Goal: Task Accomplishment & Management: Complete application form

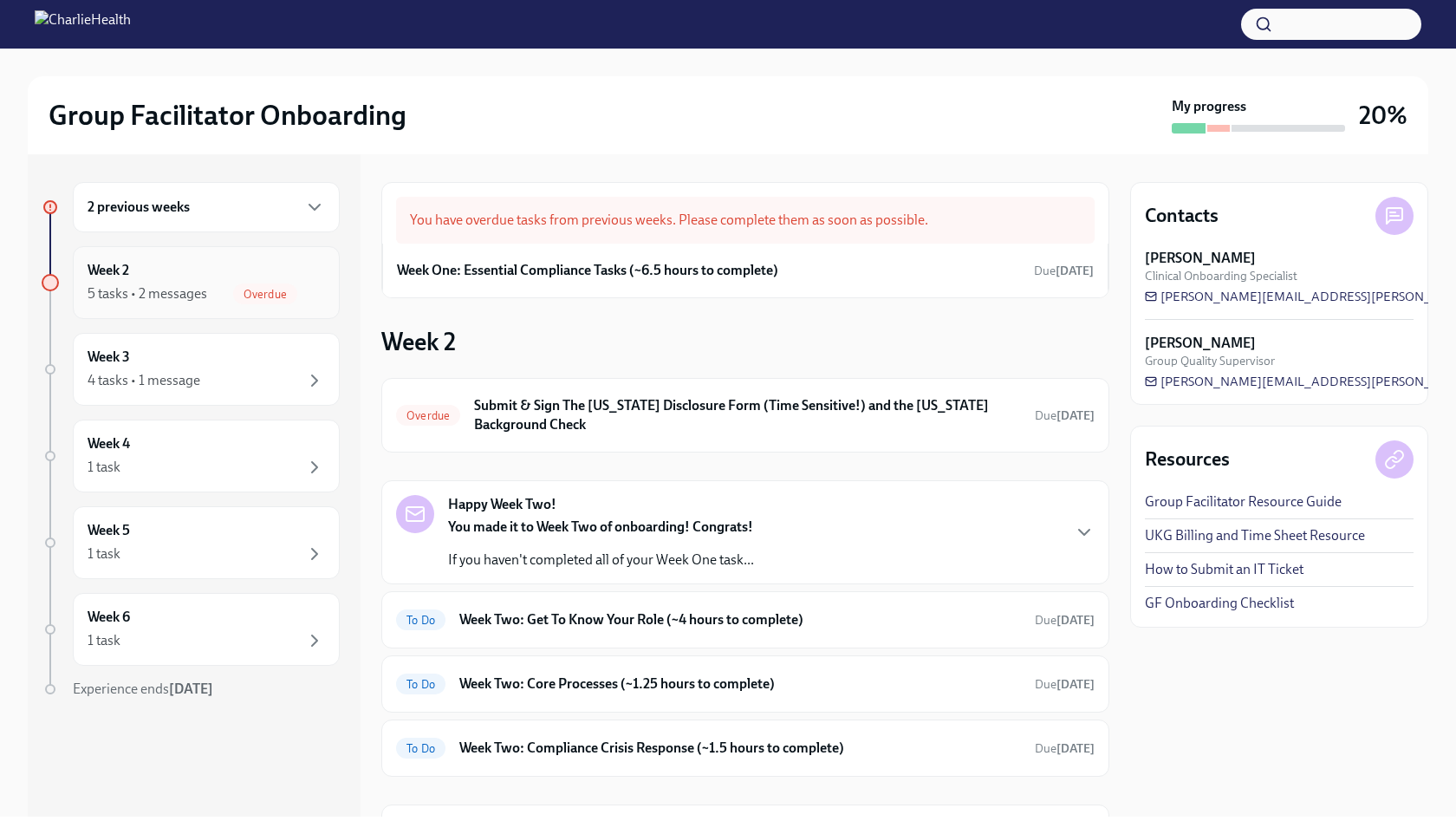
click at [262, 302] on div "Overdue" at bounding box center [265, 294] width 64 height 21
click at [312, 206] on icon "button" at bounding box center [314, 207] width 10 height 5
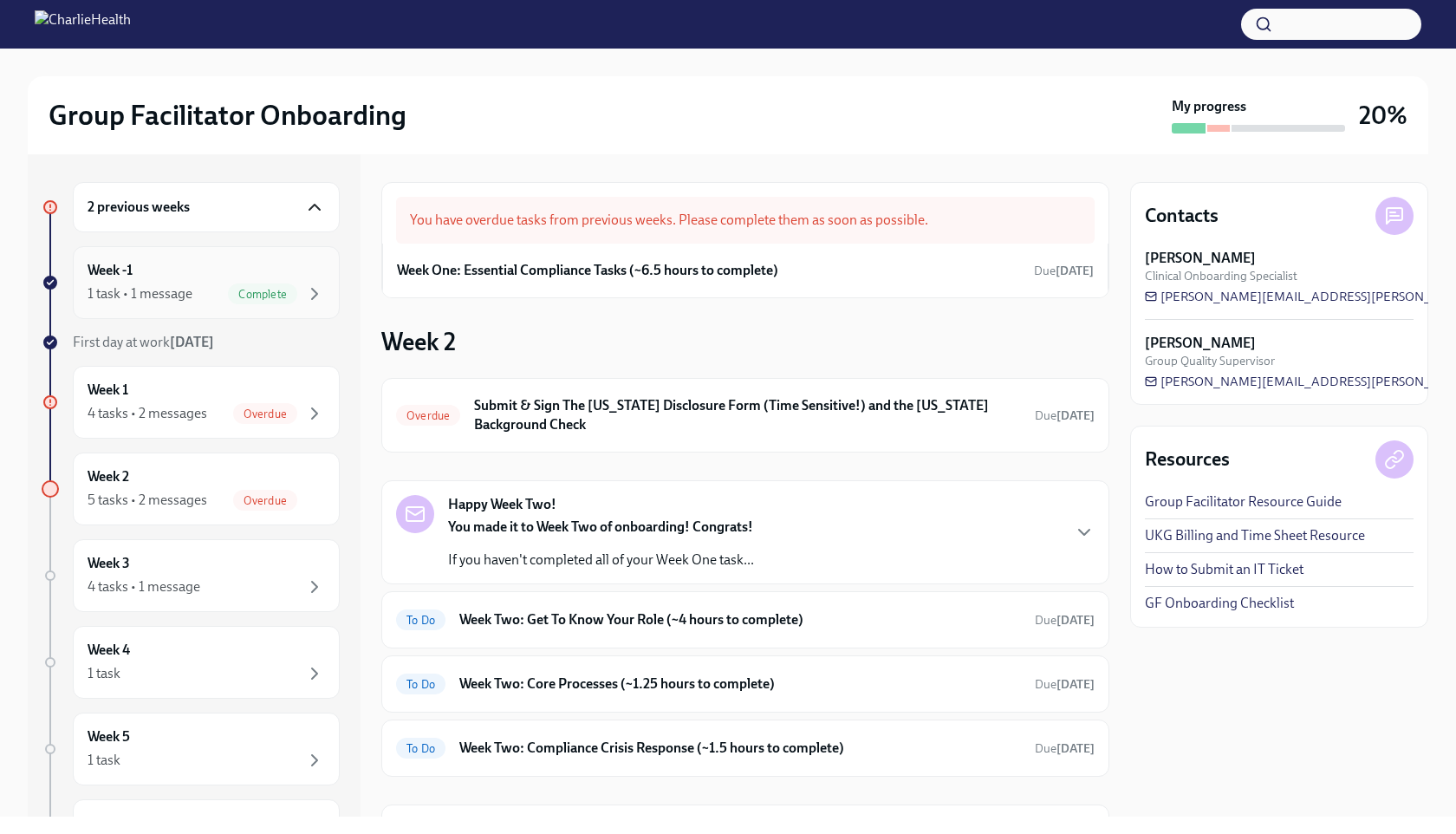
click at [249, 281] on div "Week -1 1 task • 1 message Complete" at bounding box center [206, 282] width 237 height 43
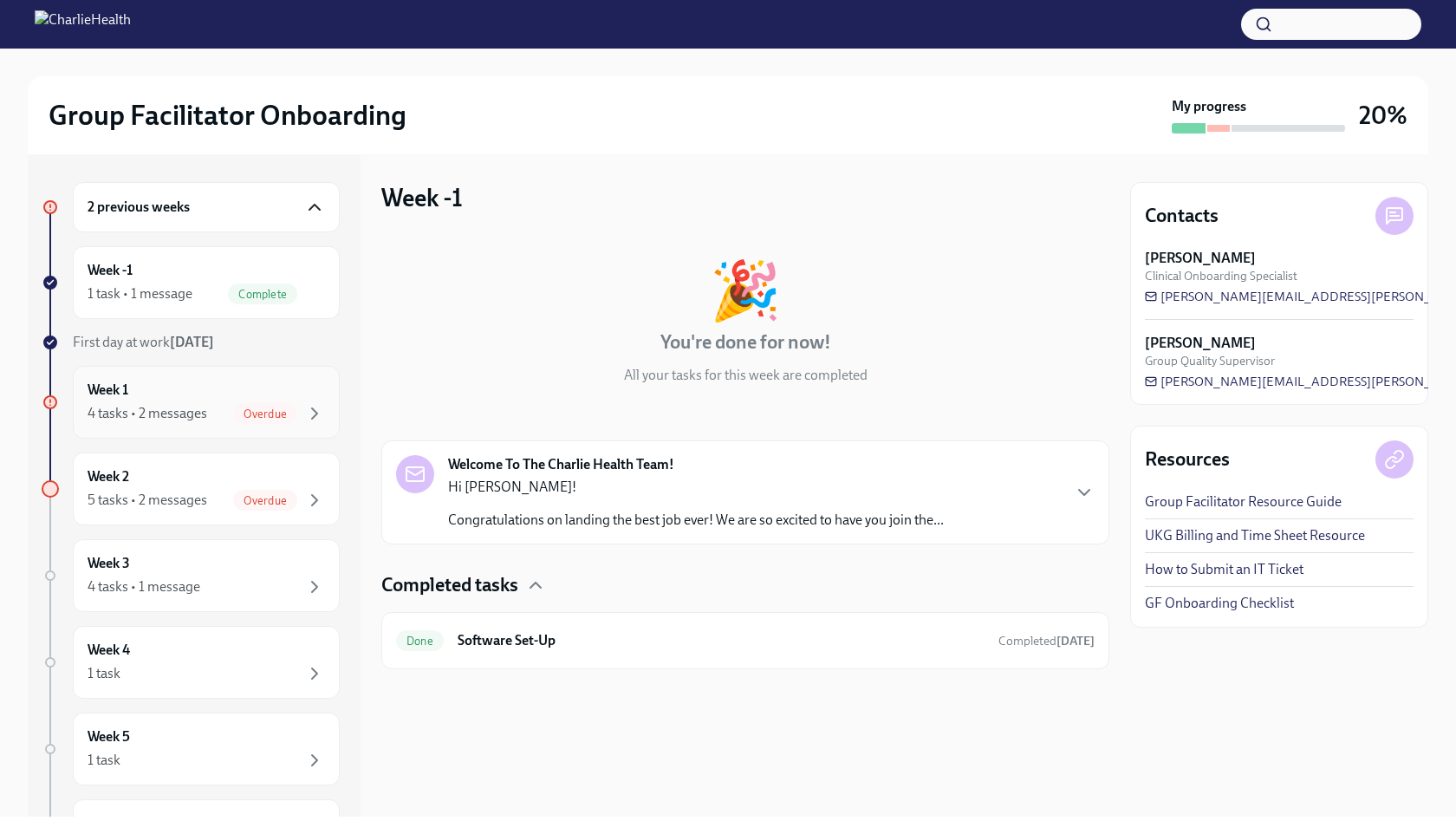
click at [242, 391] on div "Week 1 4 tasks • 2 messages Overdue" at bounding box center [206, 402] width 237 height 43
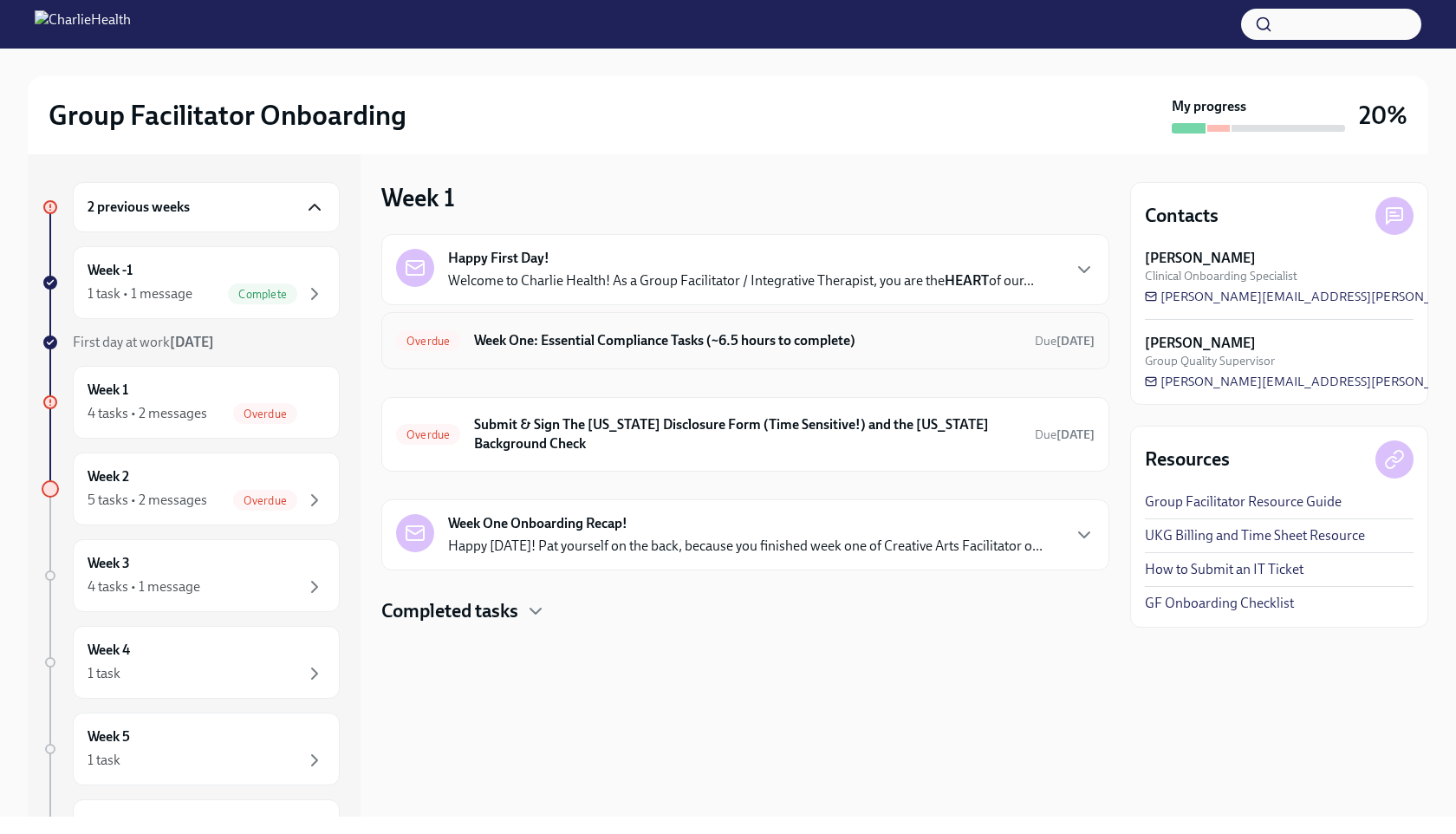
click at [713, 339] on h6 "Week One: Essential Compliance Tasks (~6.5 hours to complete)" at bounding box center [747, 341] width 546 height 19
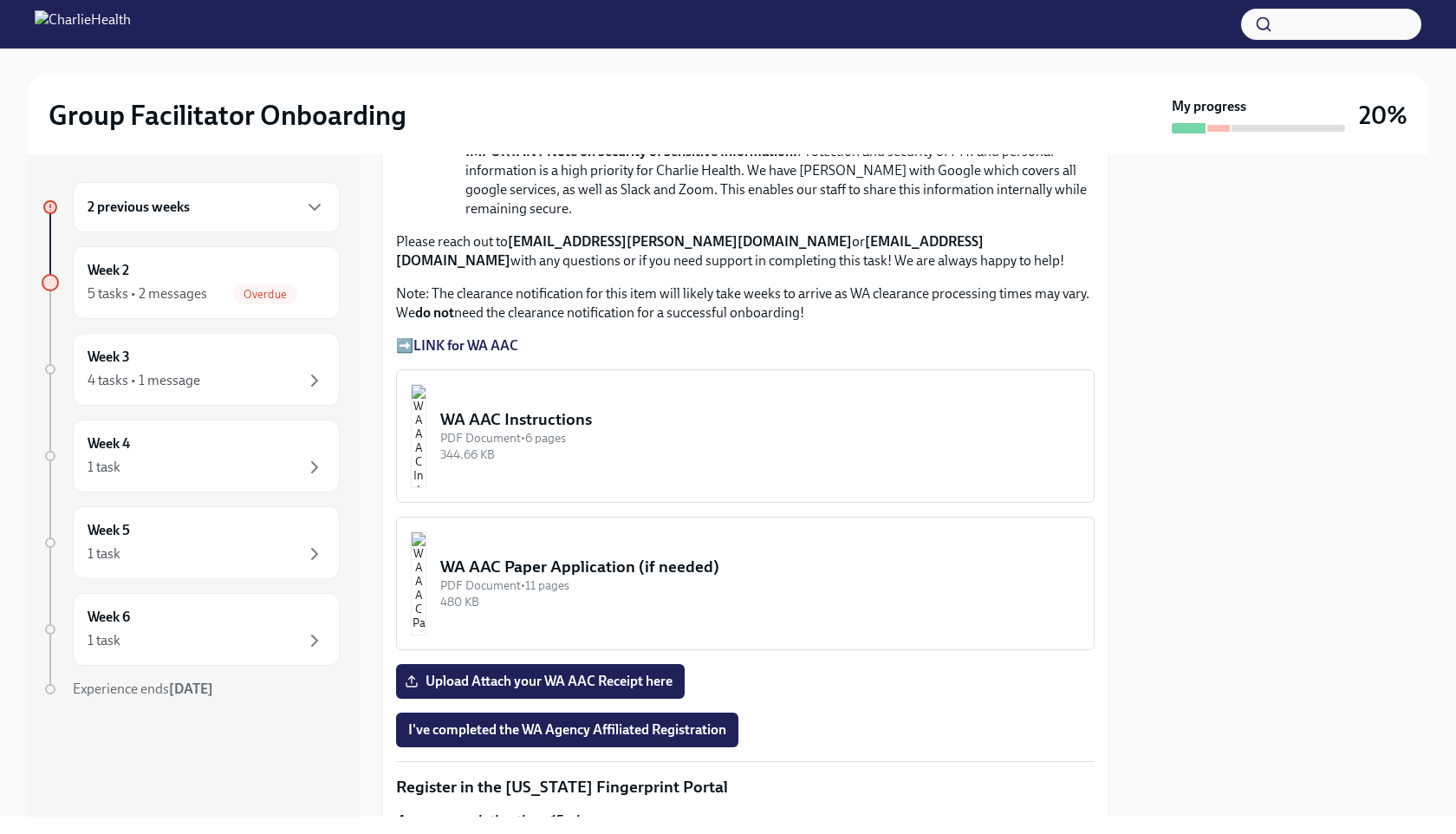
scroll to position [1266, 0]
click at [480, 341] on strong "LINK for WA AAC" at bounding box center [466, 347] width 105 height 17
click at [228, 273] on div "Week 2 5 tasks • 2 messages Overdue" at bounding box center [206, 282] width 237 height 43
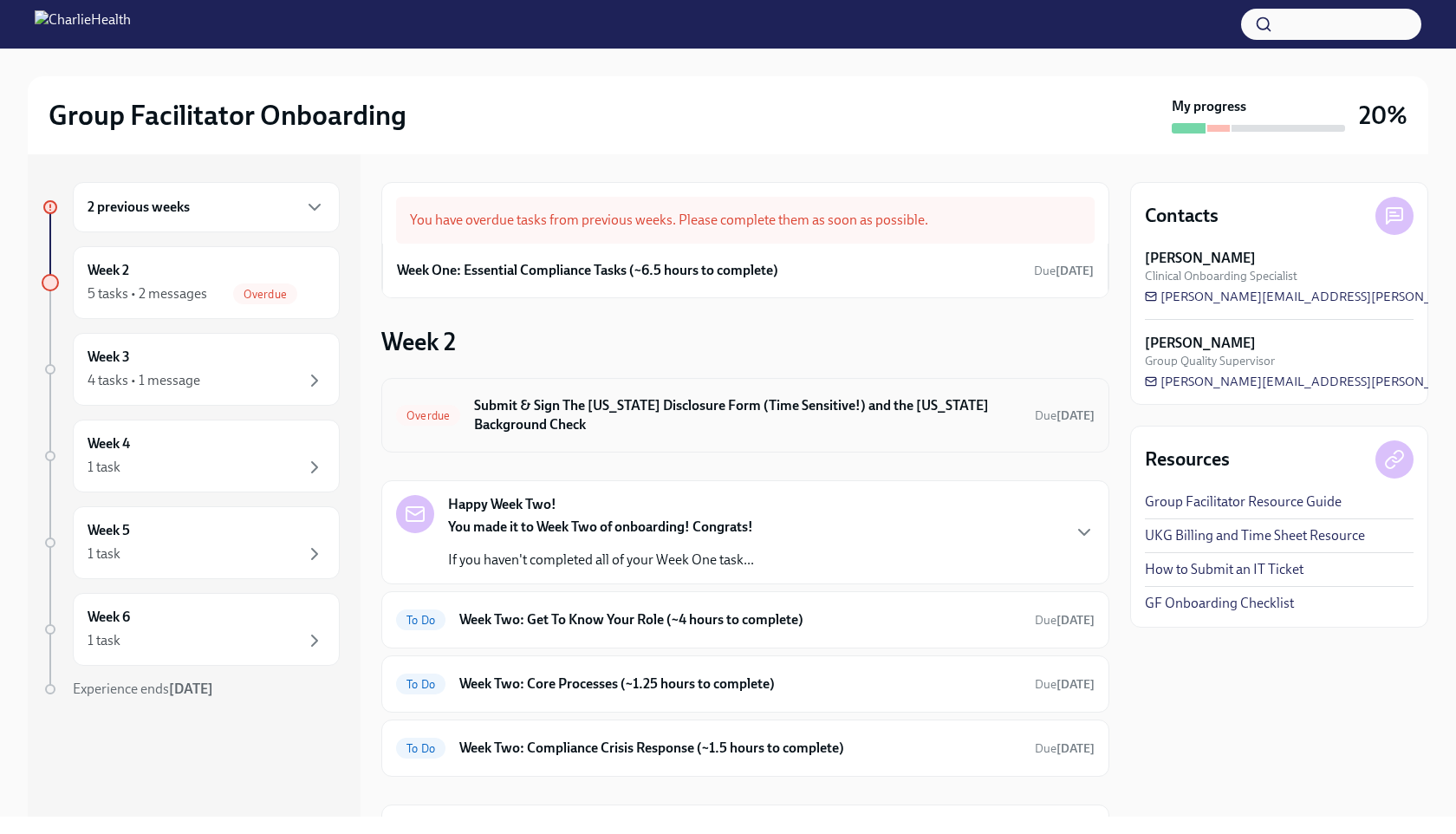
click at [613, 400] on h6 "Submit & Sign The [US_STATE] Disclosure Form (Time Sensitive!) and the [US_STAT…" at bounding box center [747, 415] width 546 height 38
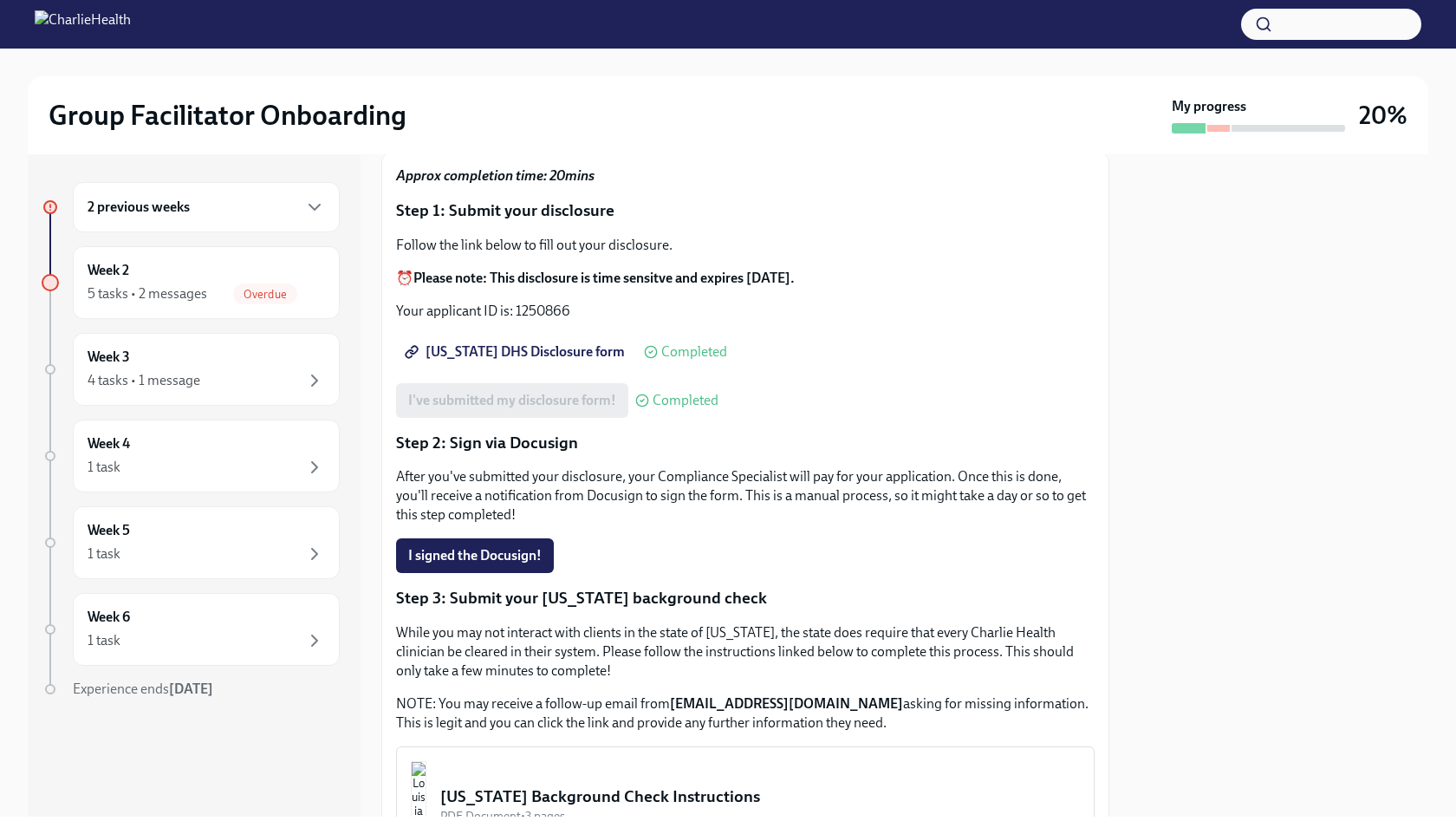
scroll to position [109, 0]
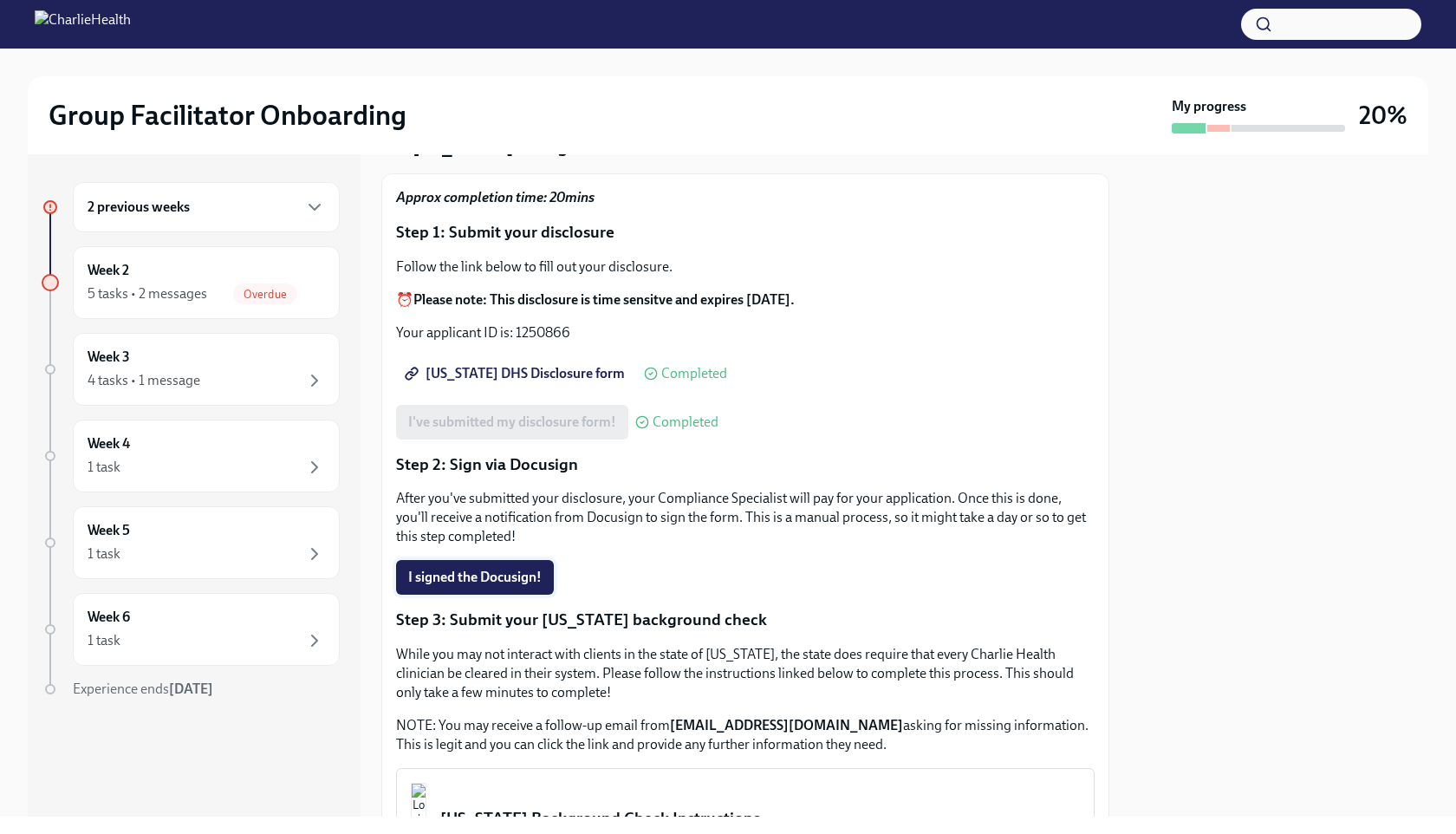
click at [528, 577] on span "I signed the Docusign!" at bounding box center [475, 577] width 134 height 17
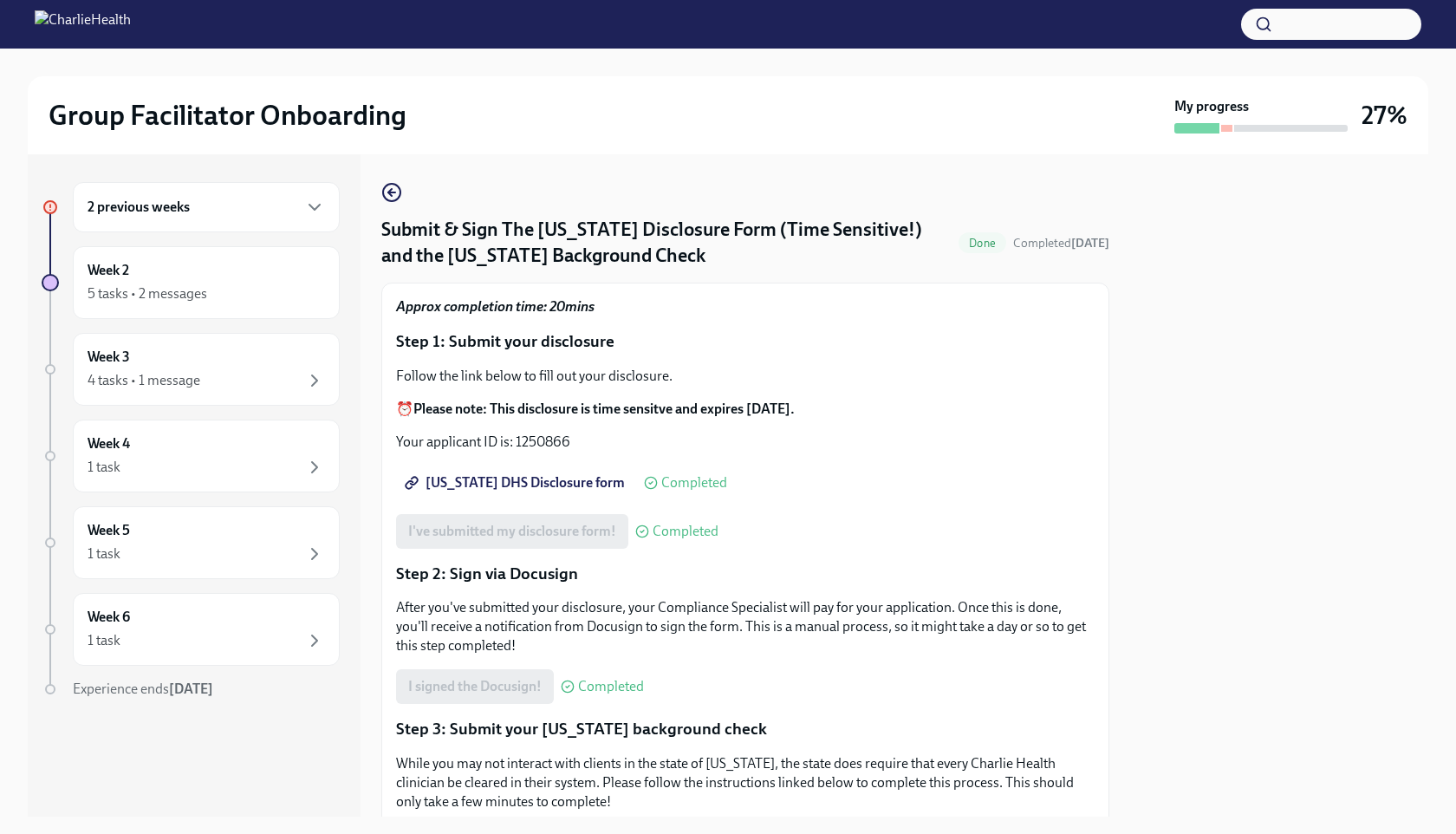
scroll to position [430, 0]
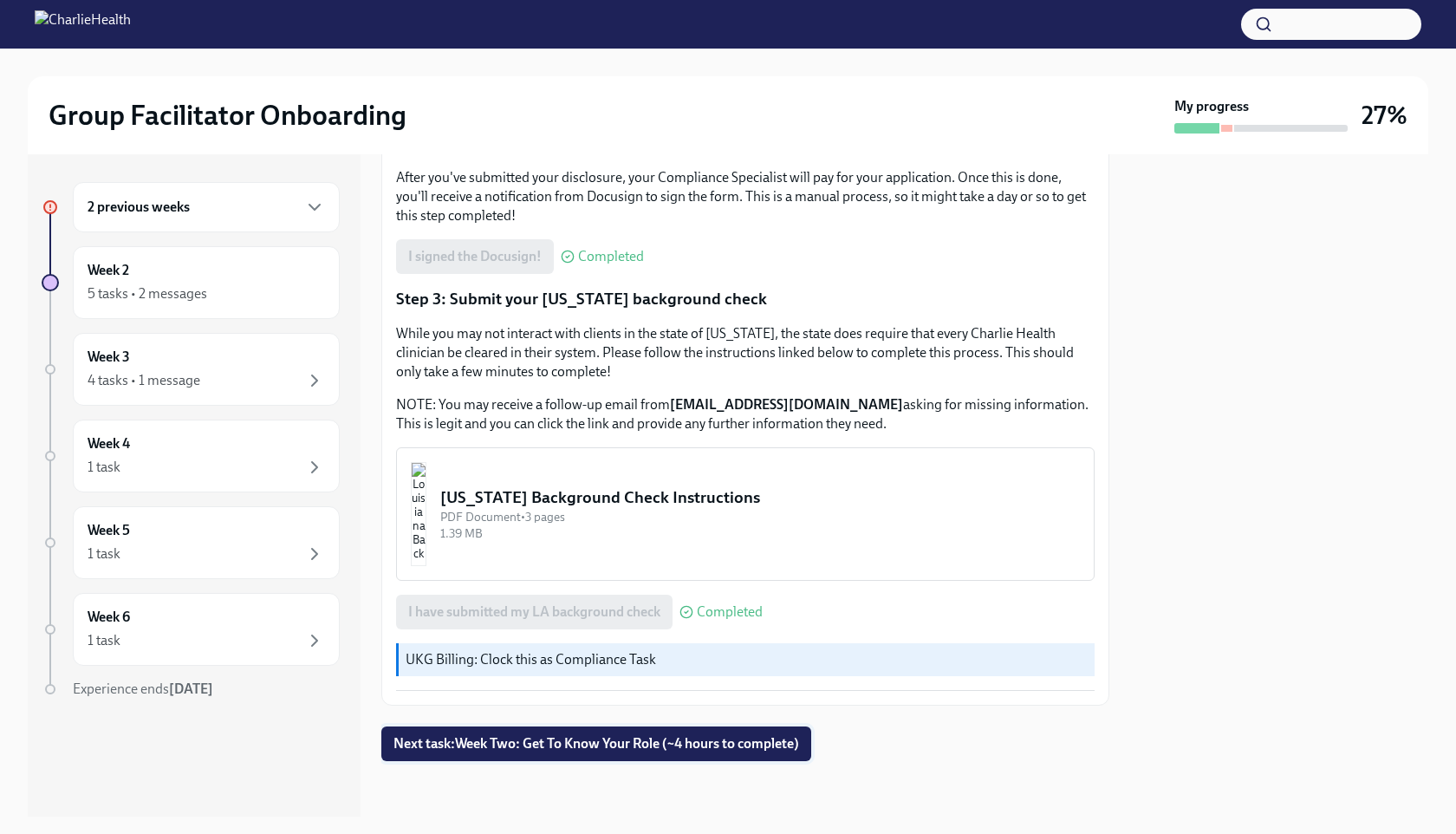
click at [572, 745] on span "Next task : Week Two: Get To Know Your Role (~4 hours to complete)" at bounding box center [596, 744] width 406 height 17
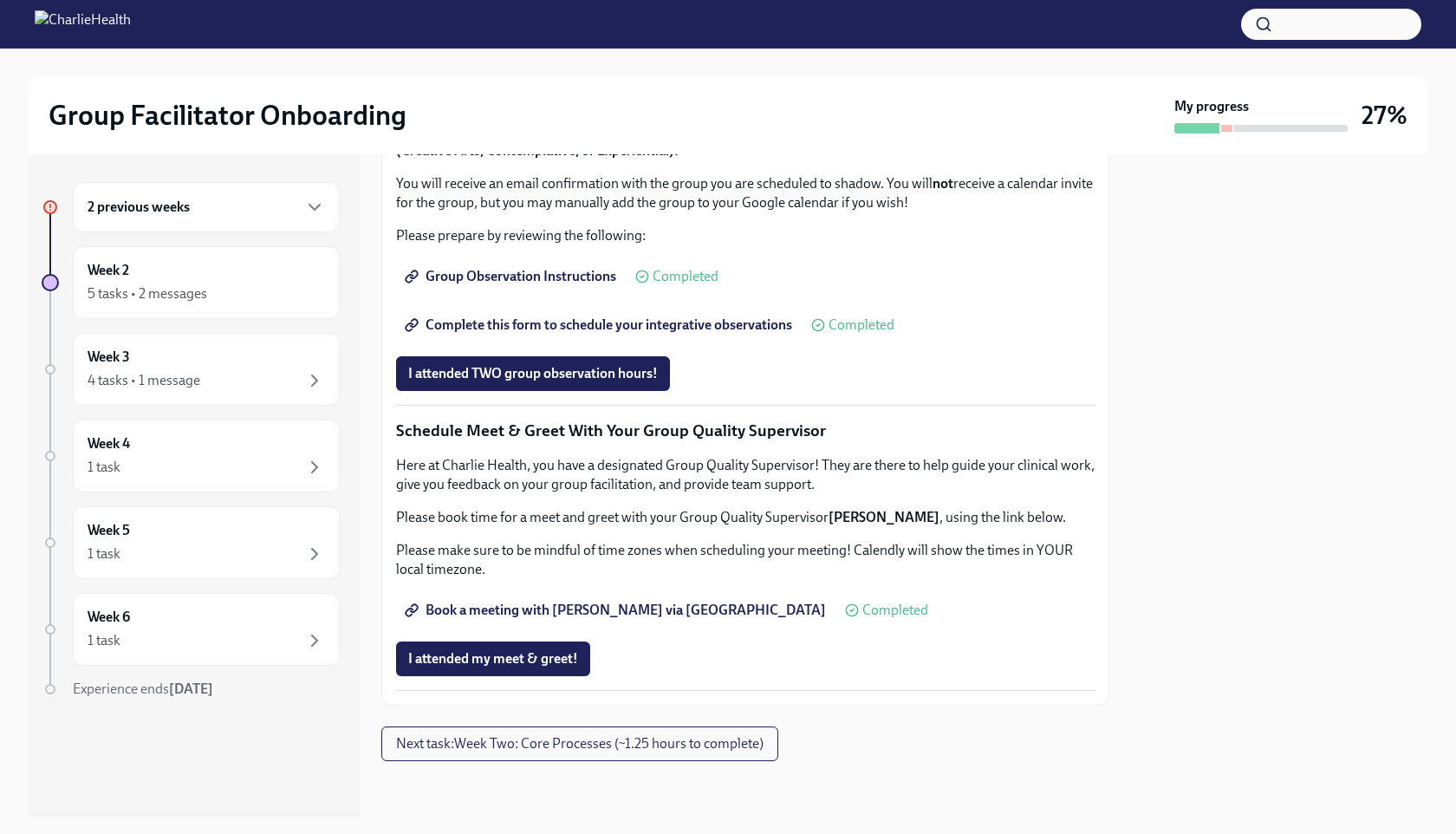
scroll to position [1534, 0]
click at [612, 376] on span "I attended TWO group observation hours!" at bounding box center [533, 374] width 249 height 17
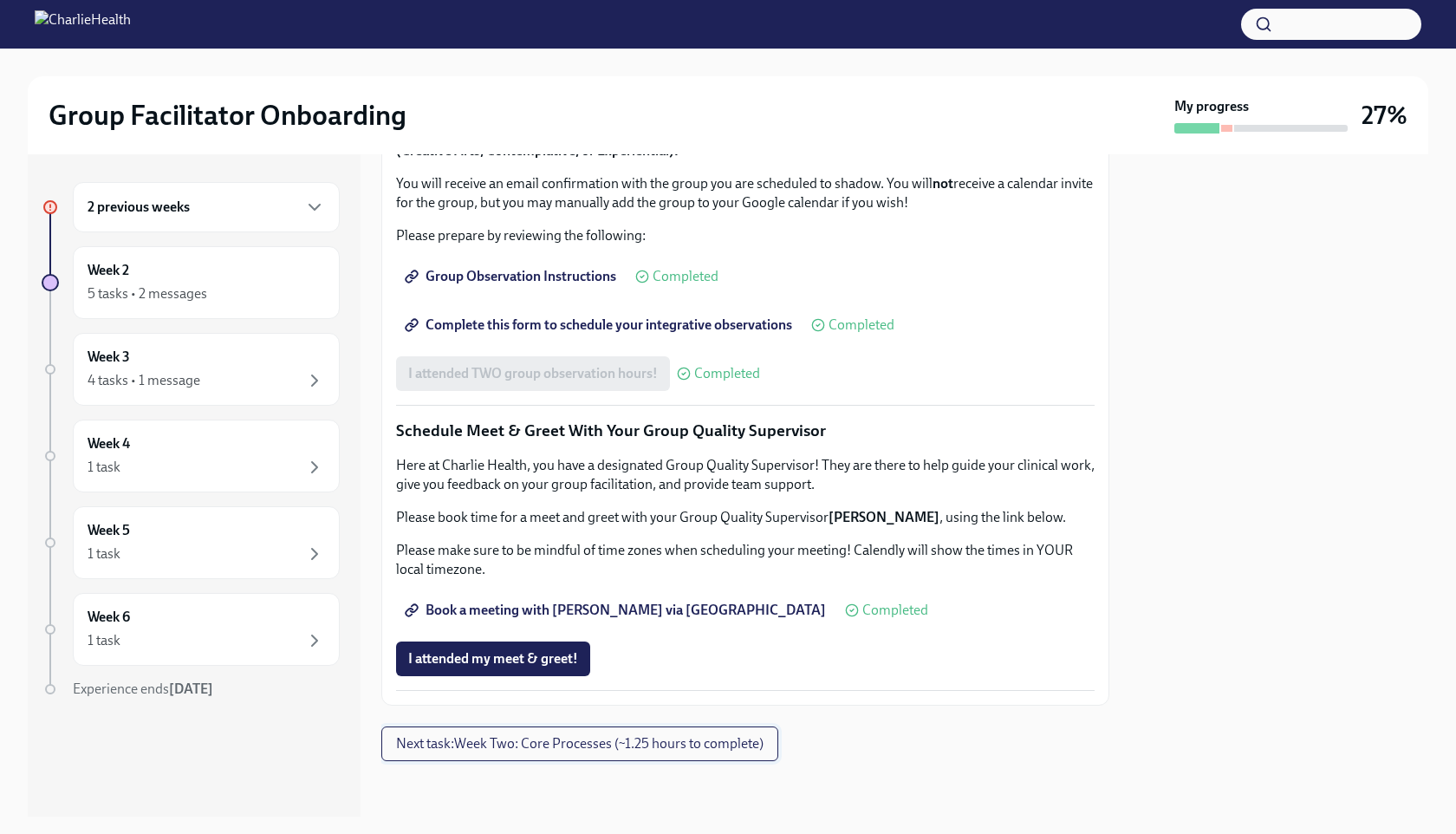
click at [705, 741] on span "Next task : Week Two: Core Processes (~1.25 hours to complete)" at bounding box center [579, 744] width 367 height 17
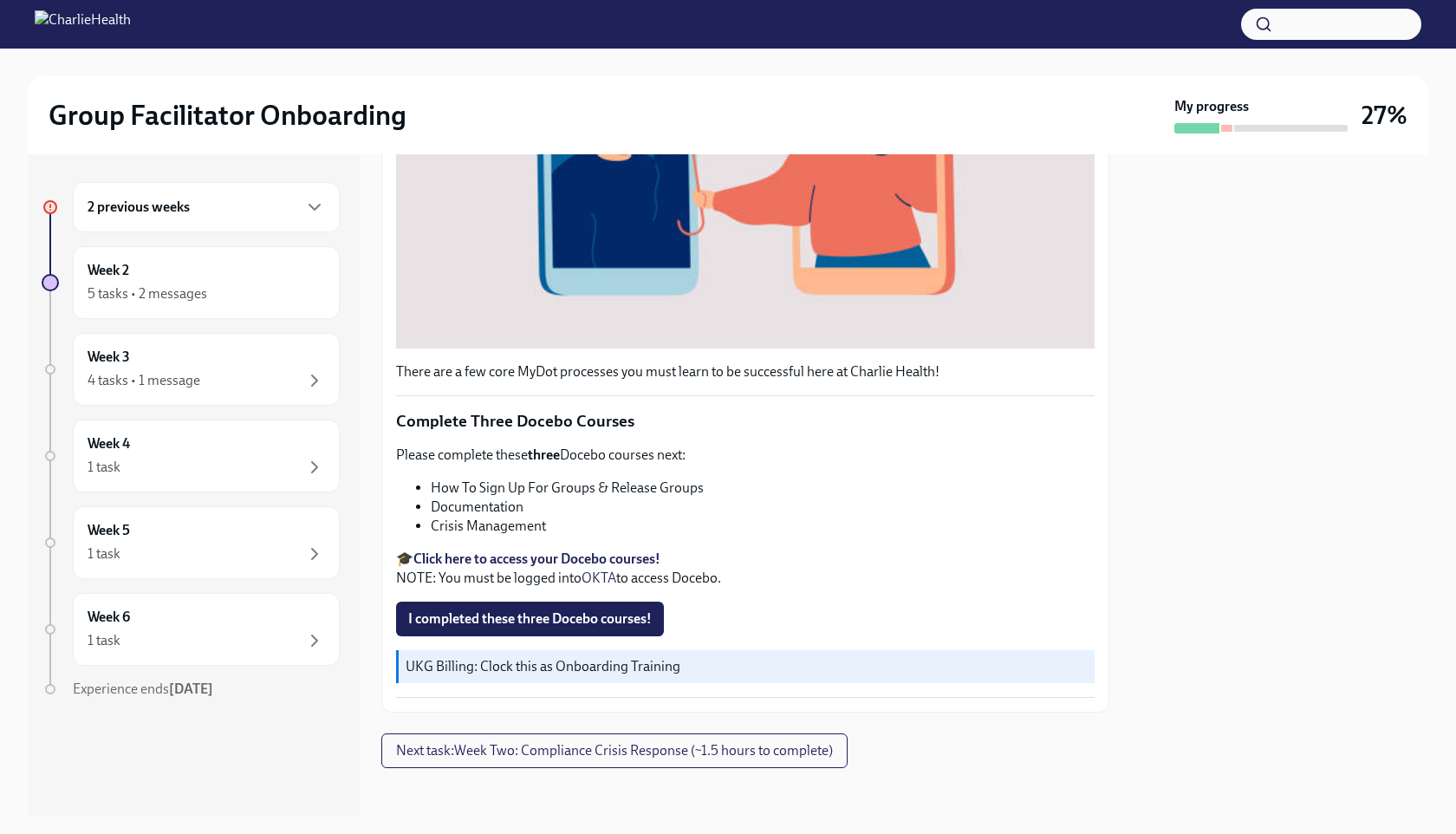
scroll to position [514, 0]
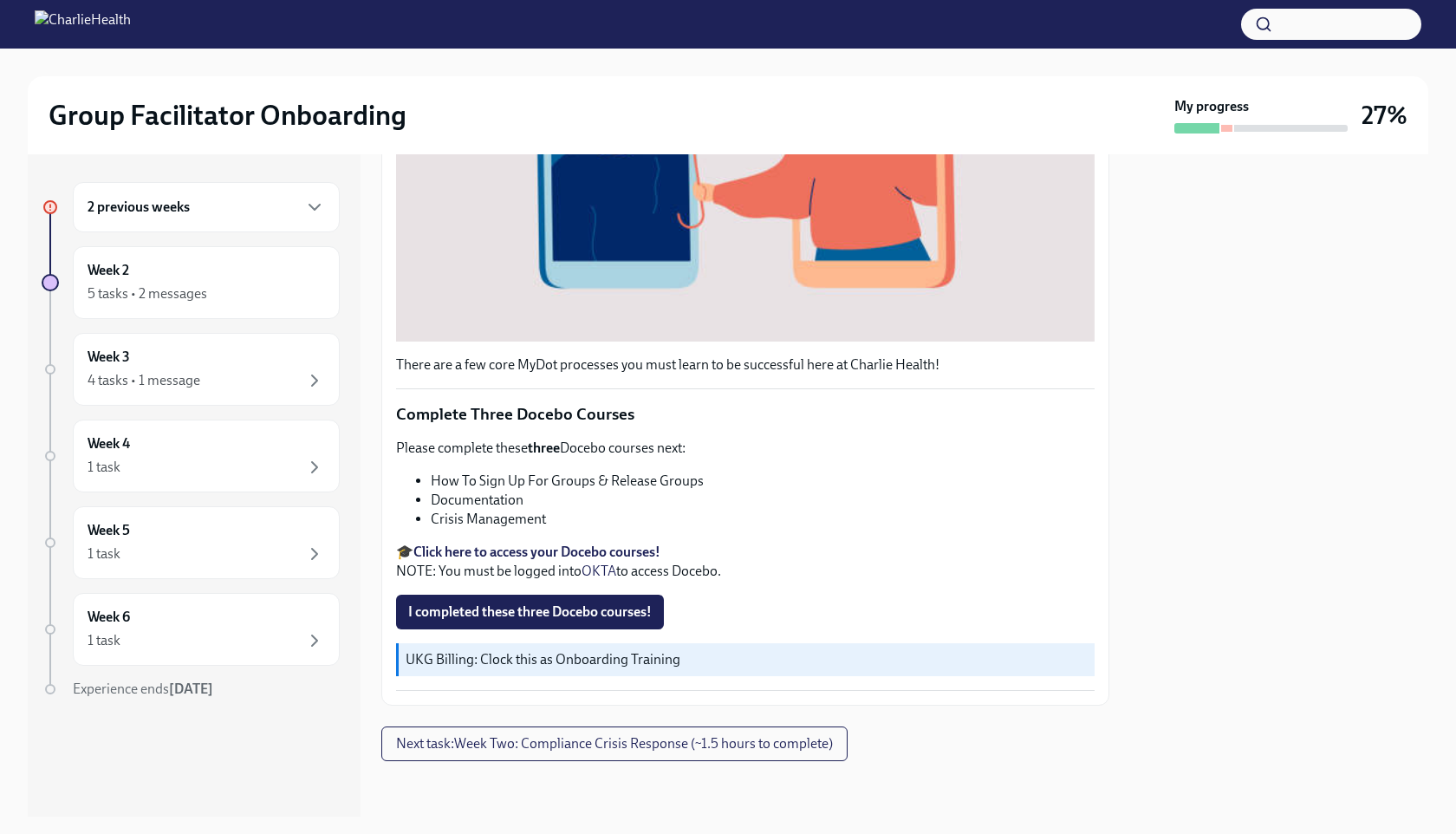
click at [652, 545] on strong "Click here to access your Docebo courses!" at bounding box center [537, 551] width 247 height 17
click at [733, 748] on span "Next task : Week Two: Compliance Crisis Response (~1.5 hours to complete)" at bounding box center [614, 744] width 437 height 17
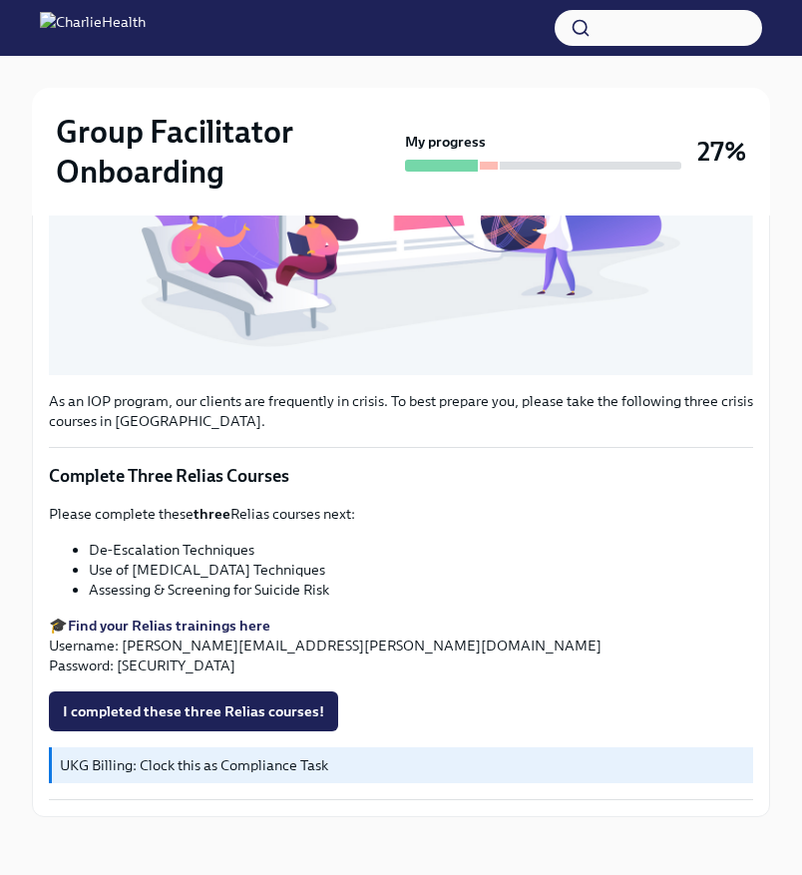
scroll to position [694, 0]
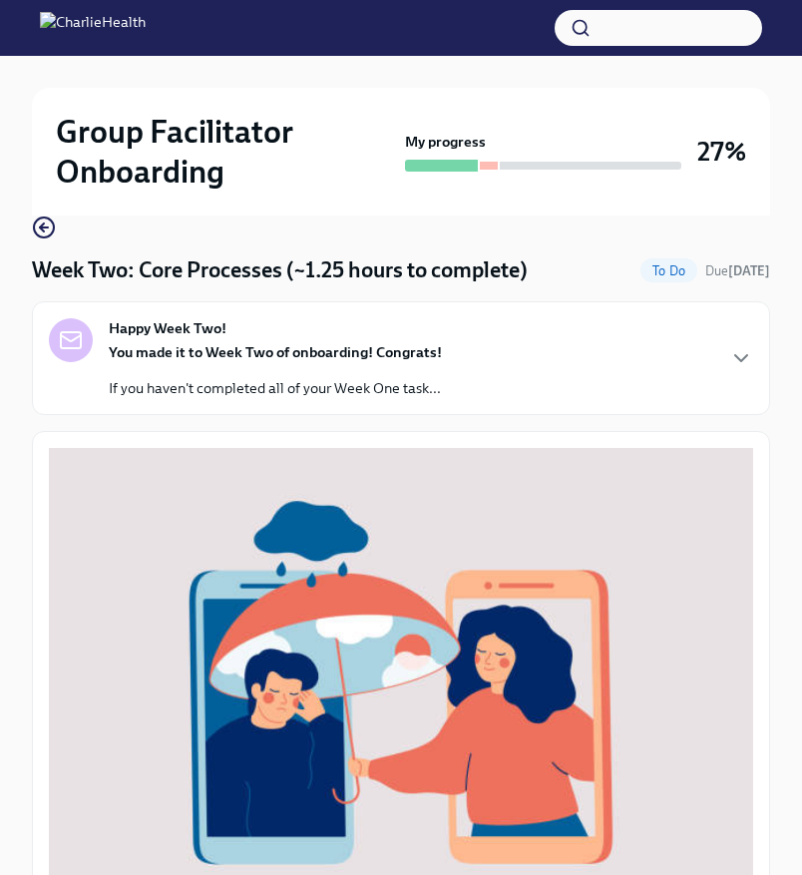
scroll to position [735, 0]
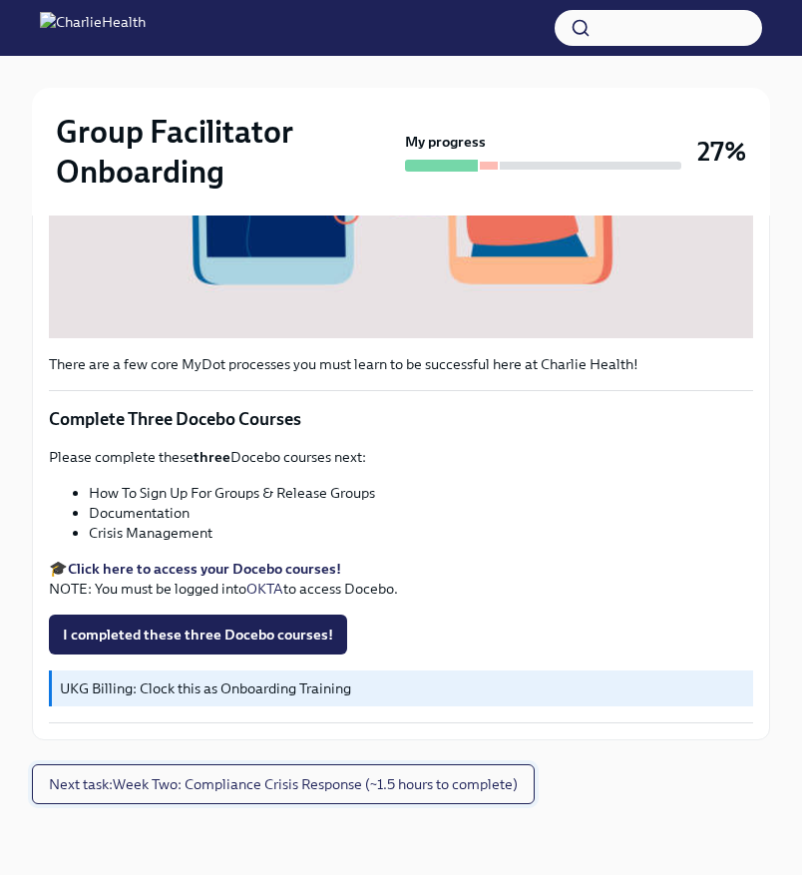
click at [276, 783] on span "Next task : Week Two: Compliance Crisis Response (~1.5 hours to complete)" at bounding box center [283, 784] width 469 height 20
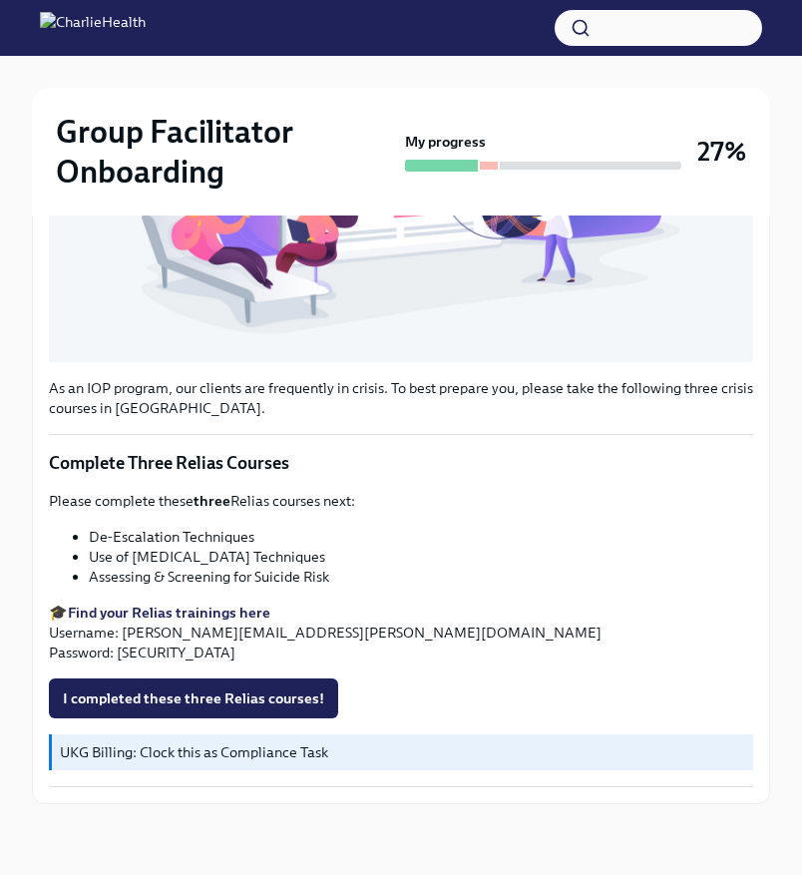
scroll to position [735, 0]
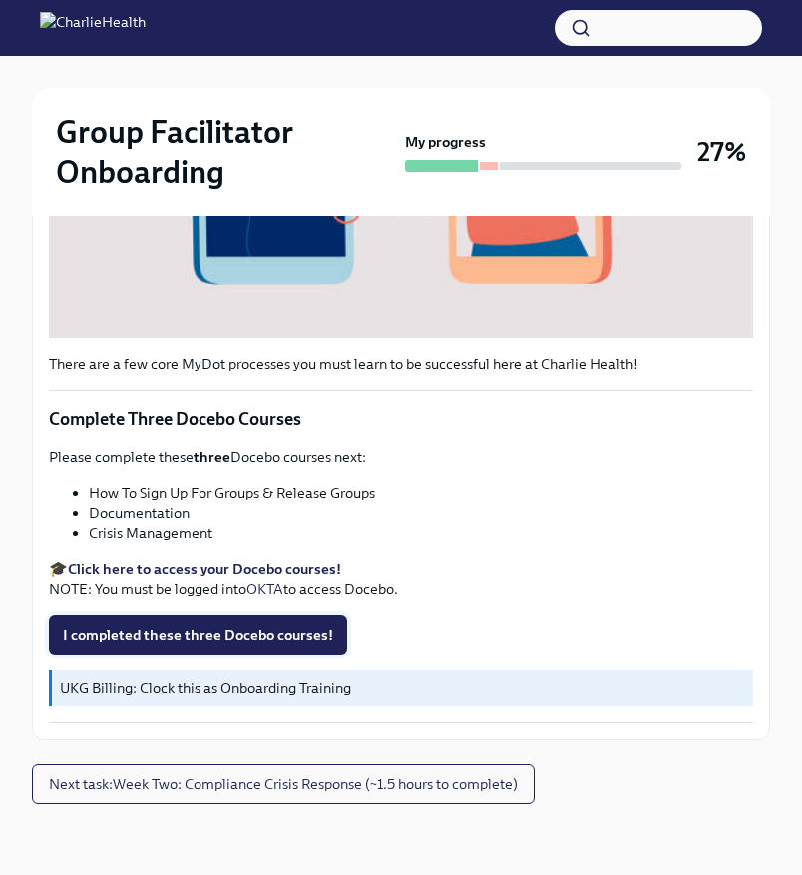
click at [309, 631] on span "I completed these three Docebo courses!" at bounding box center [198, 634] width 270 height 20
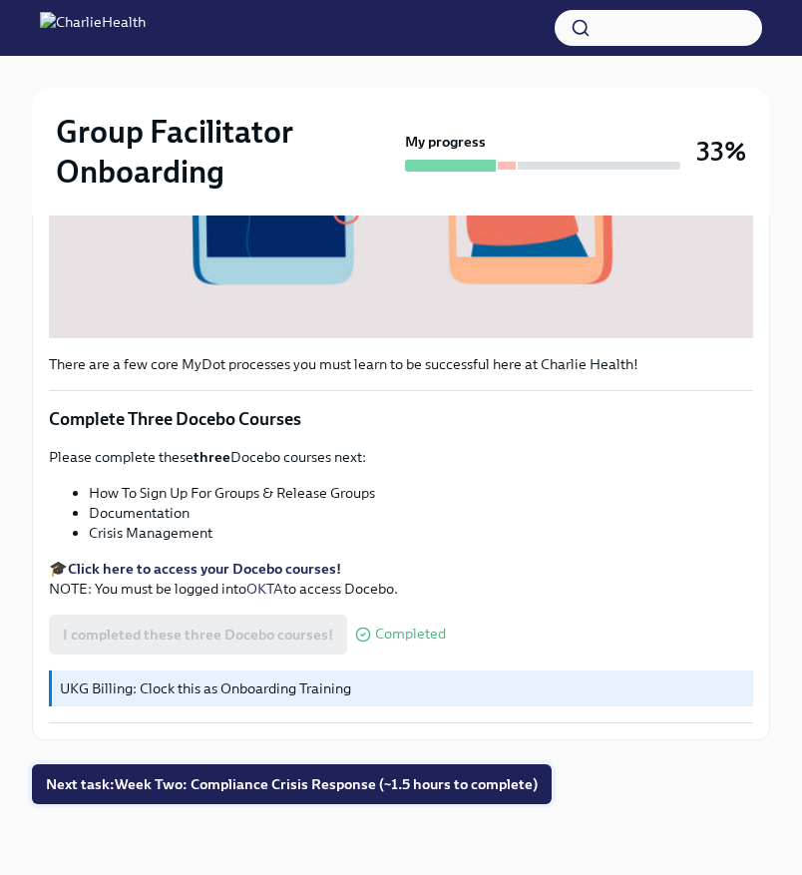
click at [437, 787] on span "Next task : Week Two: Compliance Crisis Response (~1.5 hours to complete)" at bounding box center [292, 784] width 492 height 20
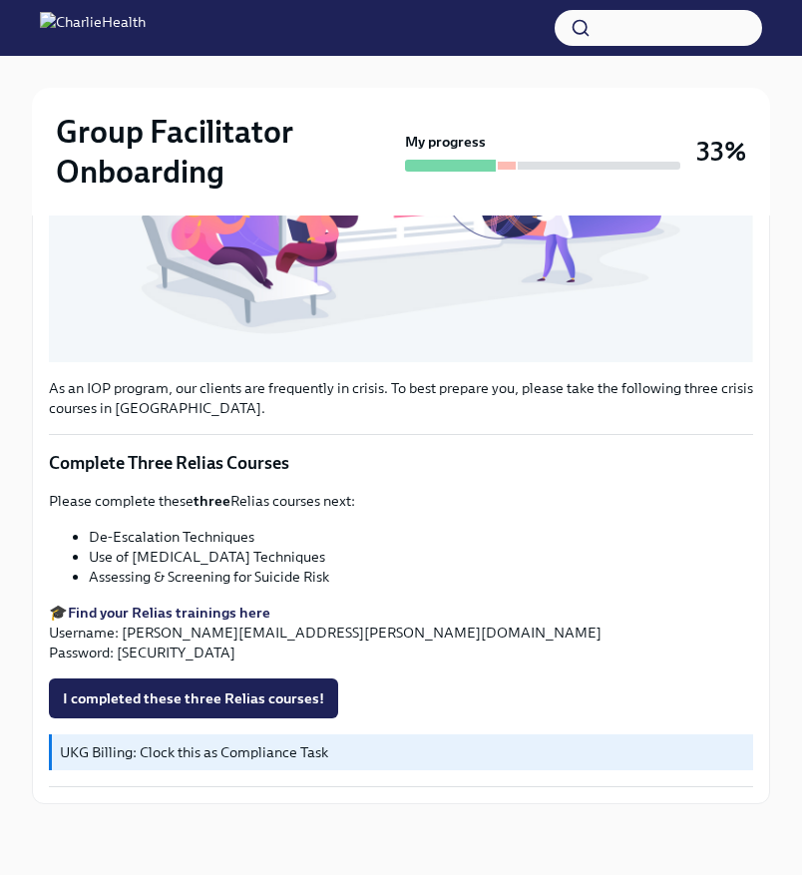
click at [224, 610] on strong "Find your Relias trainings here" at bounding box center [169, 612] width 202 height 18
